Goal: Answer question/provide support

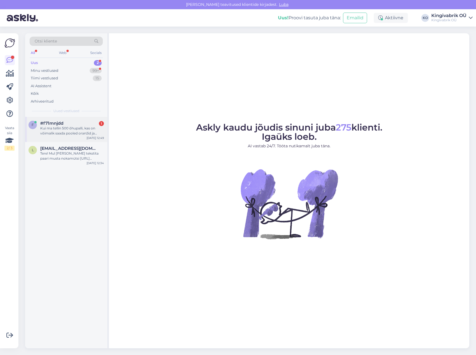
click at [59, 128] on div "Kui ma tellin 500 õhupalli, kas on võimalik saada pooled oranžid ja pooled rohe…" at bounding box center [72, 131] width 64 height 10
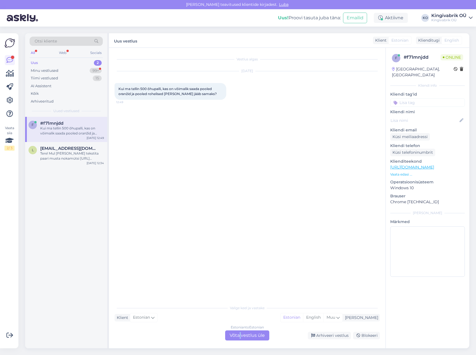
click at [242, 336] on div "Estonian to Estonian Võta vestlus üle" at bounding box center [247, 335] width 44 height 10
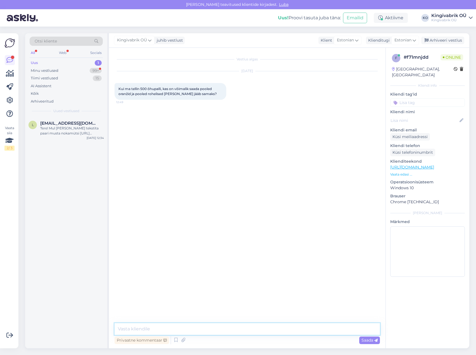
click at [135, 328] on textarea at bounding box center [247, 329] width 265 height 12
type textarea "Tere, kui kujundus on mõlemal [PERSON_NAME] identne, siis võia"
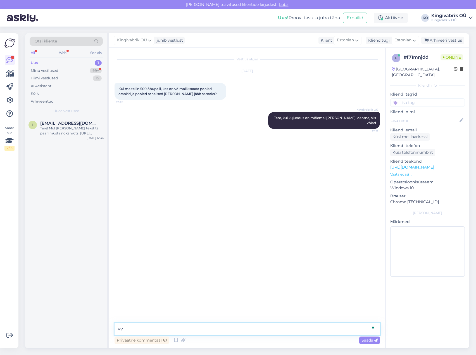
type textarea "v"
type textarea "võivad värvid olla ka jaotatud"
click at [132, 326] on textarea "To enrich screen reader interactions, please activate Accessibility in Grammarl…" at bounding box center [247, 329] width 265 height 12
